Goal: Task Accomplishment & Management: Manage account settings

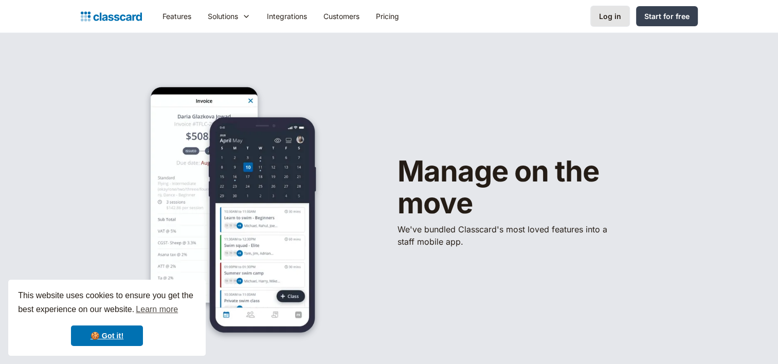
click at [609, 18] on div "Log in" at bounding box center [610, 16] width 22 height 11
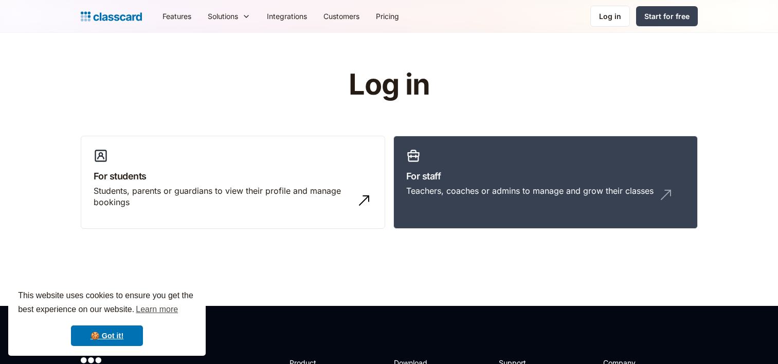
click at [614, 17] on div "Log in" at bounding box center [610, 16] width 22 height 11
click at [517, 188] on div "Teachers, coaches or admins to manage and grow their classes" at bounding box center [529, 190] width 247 height 11
click at [466, 185] on div "Teachers, coaches or admins to manage and grow their classes" at bounding box center [529, 190] width 247 height 11
click at [467, 184] on link "For staff Teachers, coaches or admins to manage and grow their classes" at bounding box center [545, 183] width 304 height 94
